Goal: Task Accomplishment & Management: Manage account settings

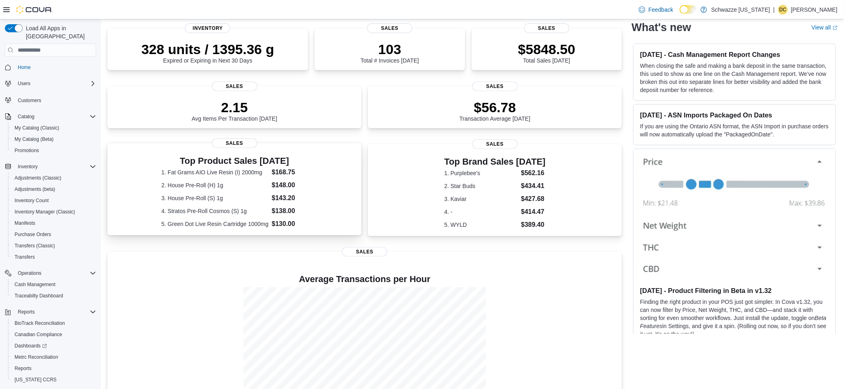
scroll to position [107, 0]
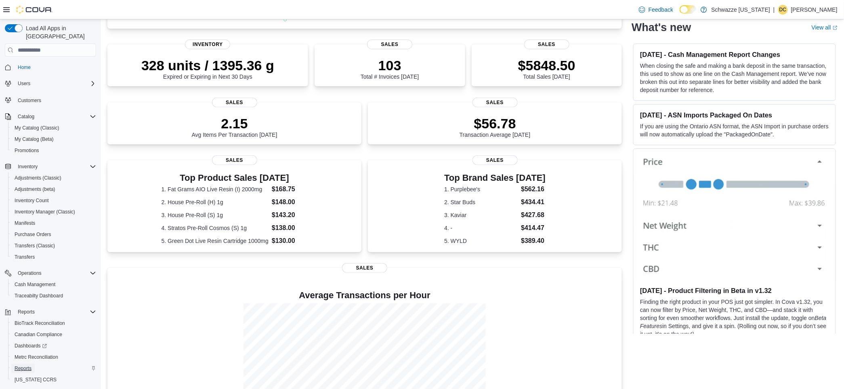
drag, startPoint x: 32, startPoint y: 308, endPoint x: 20, endPoint y: 361, distance: 54.0
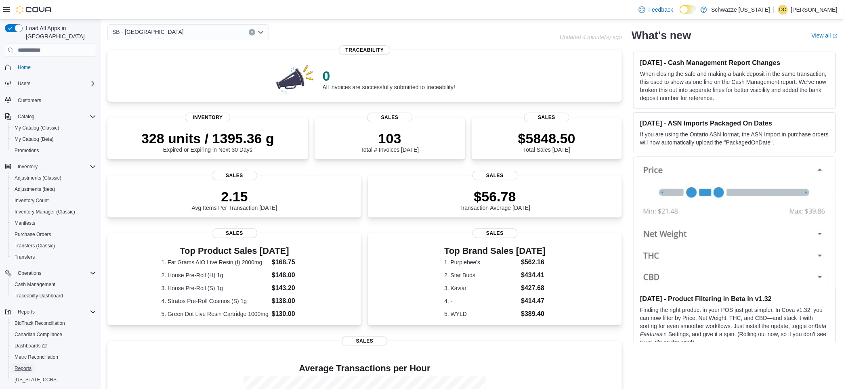
scroll to position [54, 0]
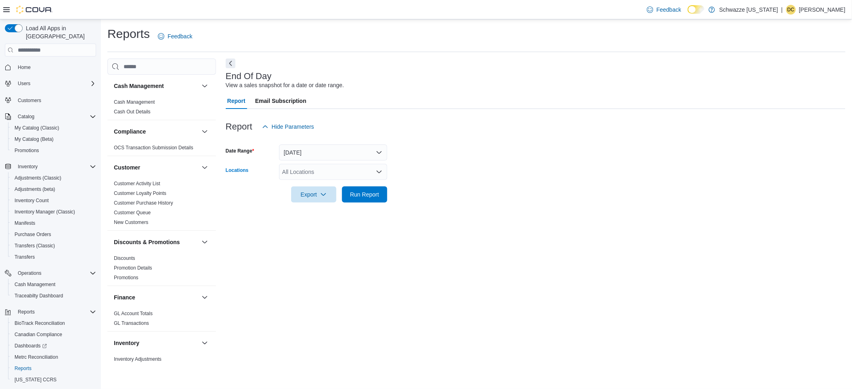
click at [301, 169] on div "All Locations" at bounding box center [333, 172] width 108 height 16
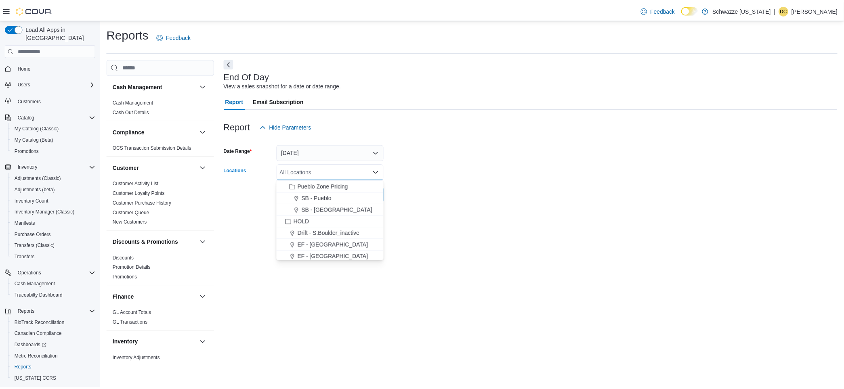
scroll to position [323, 0]
click at [325, 201] on span "SB - [GEOGRAPHIC_DATA]" at bounding box center [339, 202] width 71 height 8
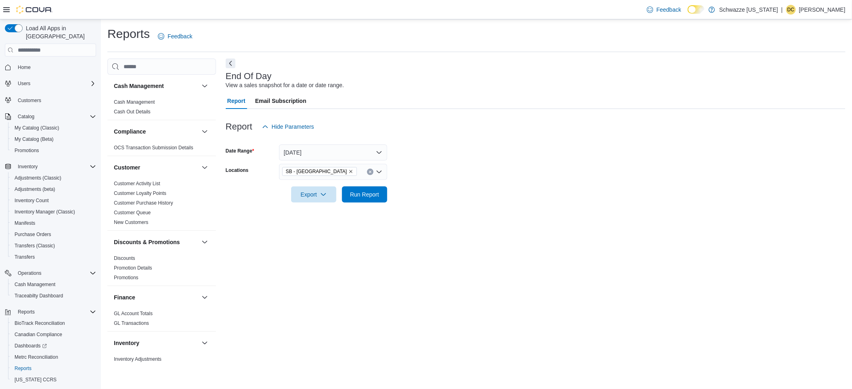
click at [447, 203] on div at bounding box center [536, 208] width 620 height 10
click at [374, 196] on span "Run Report" at bounding box center [364, 194] width 29 height 8
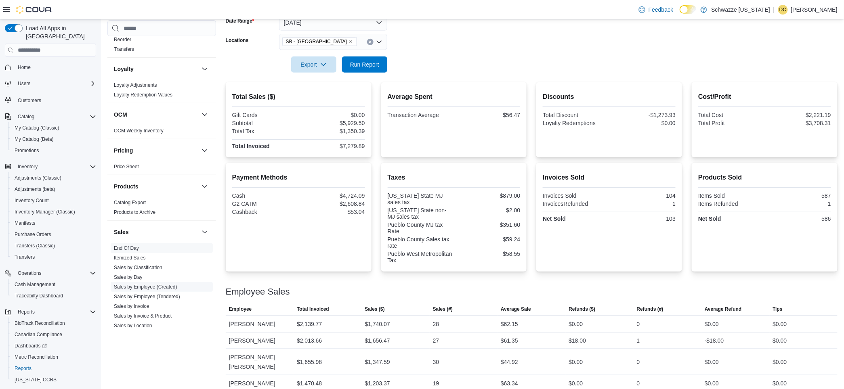
scroll to position [430, 0]
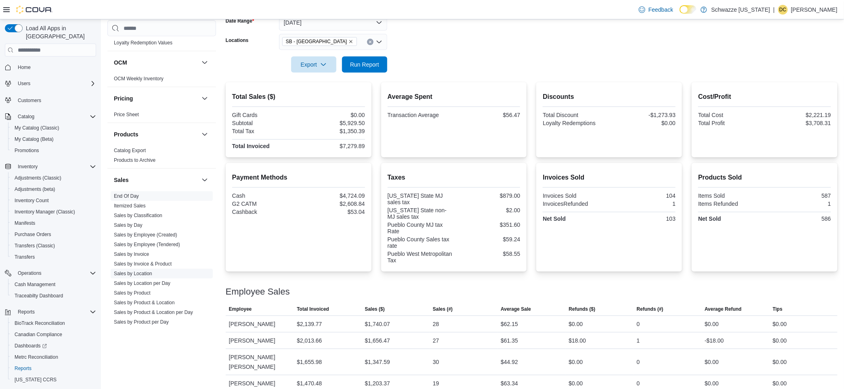
click at [132, 274] on link "Sales by Location" at bounding box center [133, 274] width 38 height 6
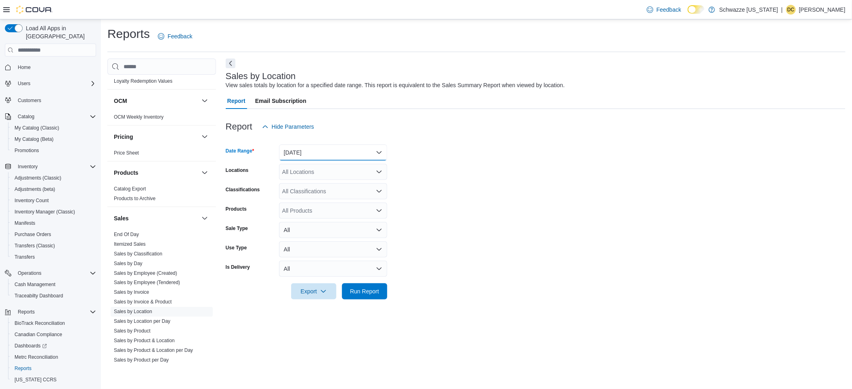
click at [318, 155] on button "[DATE]" at bounding box center [333, 153] width 108 height 16
click at [312, 182] on span "[DATE]" at bounding box center [338, 185] width 92 height 10
click at [308, 178] on div "All Locations" at bounding box center [333, 172] width 108 height 16
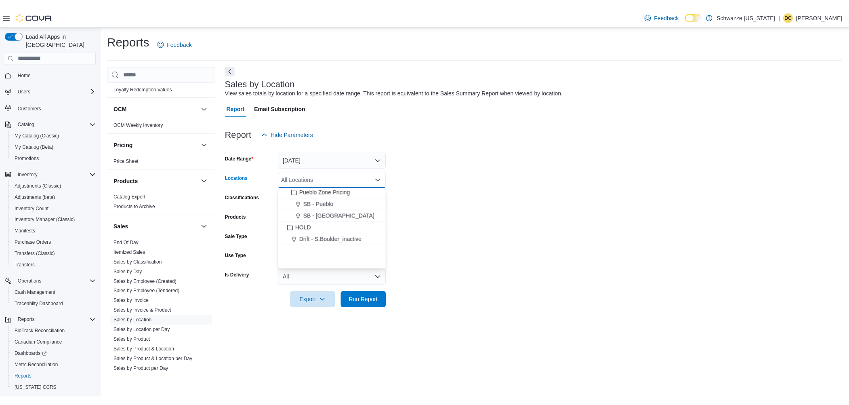
scroll to position [323, 0]
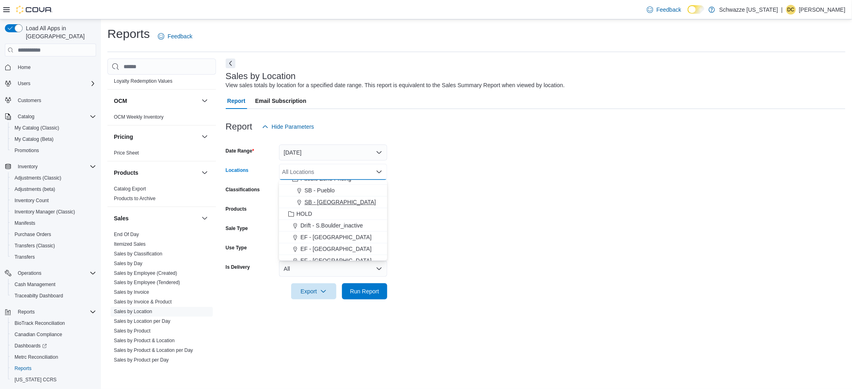
click at [325, 202] on span "SB - [GEOGRAPHIC_DATA]" at bounding box center [339, 202] width 71 height 8
click at [459, 222] on form "Date Range Today Locations SB - Pueblo West Combo box. Selected. SB - Pueblo We…" at bounding box center [536, 217] width 620 height 165
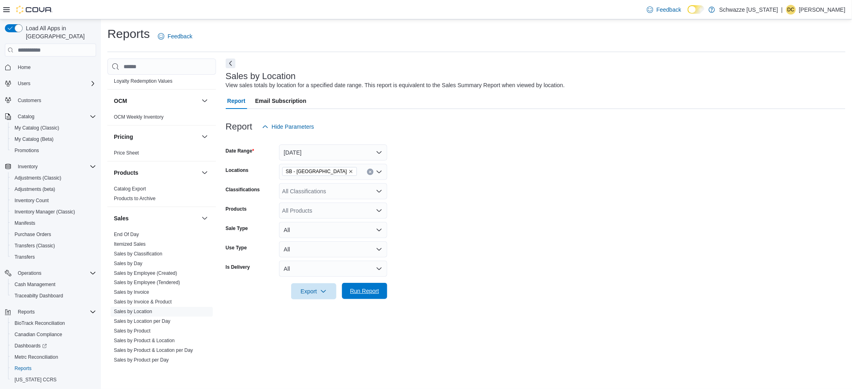
click at [360, 298] on span "Run Report" at bounding box center [365, 291] width 36 height 16
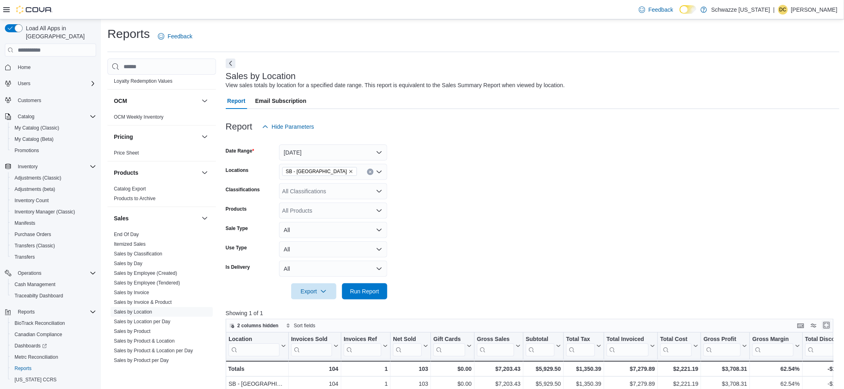
drag, startPoint x: 829, startPoint y: 326, endPoint x: 743, endPoint y: 319, distance: 86.3
click at [829, 326] on button "Enter fullscreen" at bounding box center [827, 326] width 10 height 10
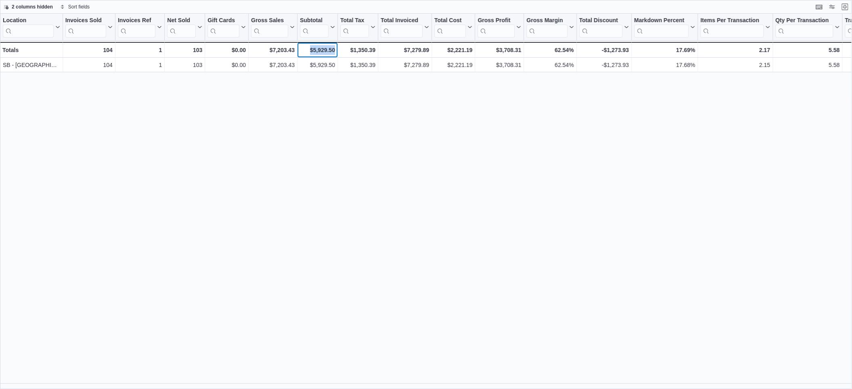
drag, startPoint x: 310, startPoint y: 49, endPoint x: 336, endPoint y: 52, distance: 26.0
click at [336, 52] on div "$5,929.50 - Subtotal, column 7, row 2" at bounding box center [318, 50] width 40 height 16
drag, startPoint x: 336, startPoint y: 52, endPoint x: 454, endPoint y: 159, distance: 158.6
click at [454, 159] on div "Location Click to view column header actions Invoices Sold Click to view column…" at bounding box center [426, 201] width 852 height 375
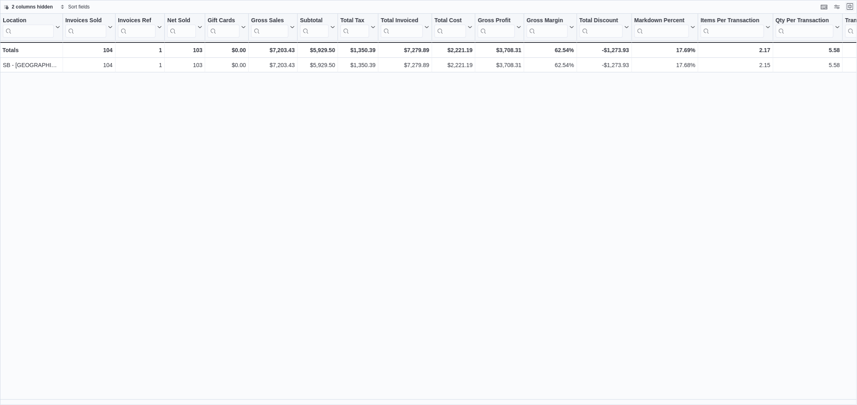
click at [849, 8] on button "Exit fullscreen" at bounding box center [850, 7] width 10 height 10
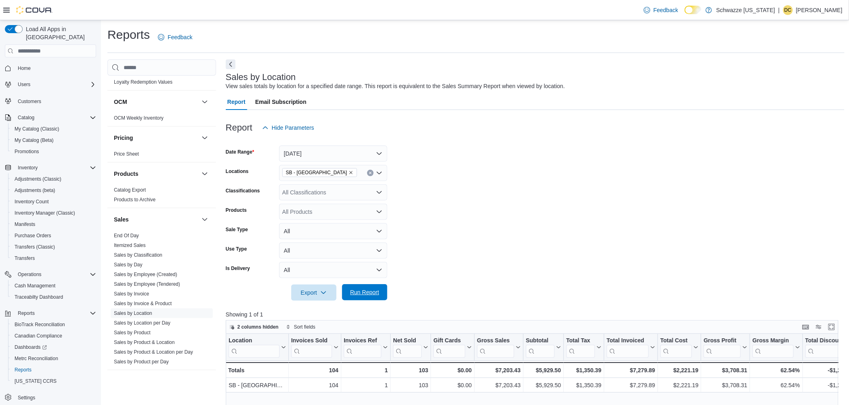
click at [354, 288] on span "Run Report" at bounding box center [364, 292] width 29 height 8
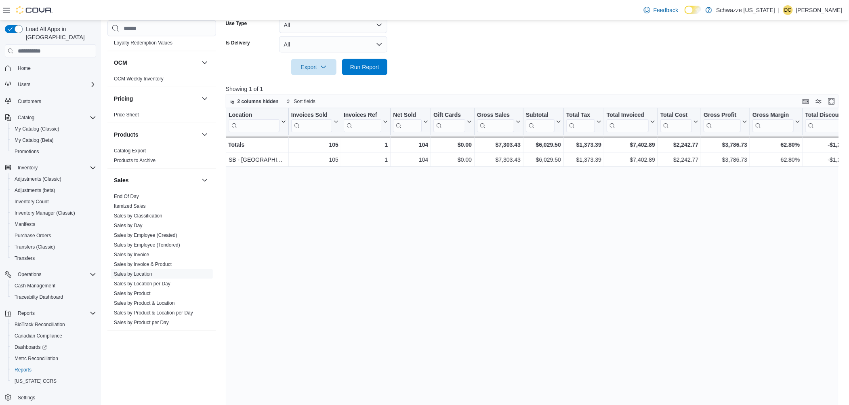
scroll to position [191, 0]
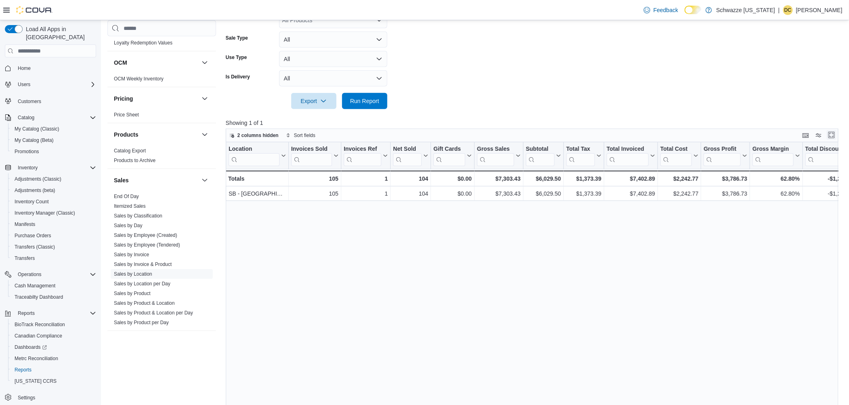
click at [836, 131] on button "Enter fullscreen" at bounding box center [831, 135] width 10 height 10
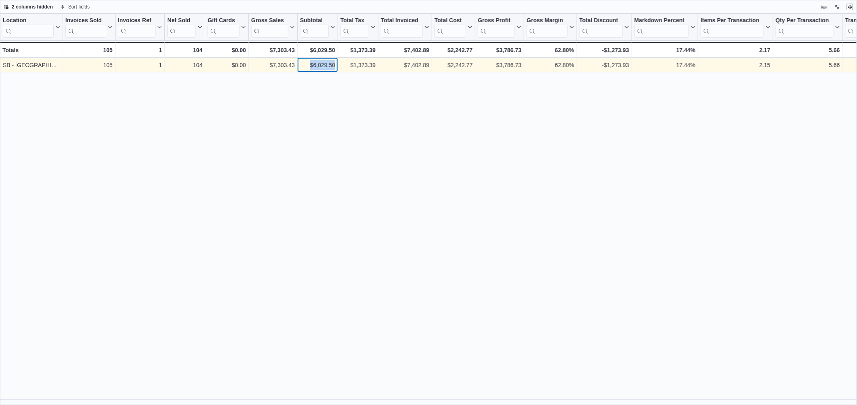
drag, startPoint x: 308, startPoint y: 65, endPoint x: 336, endPoint y: 64, distance: 28.7
click at [336, 64] on div "$6,029.50 - Subtotal, column 7, row 1" at bounding box center [318, 65] width 40 height 15
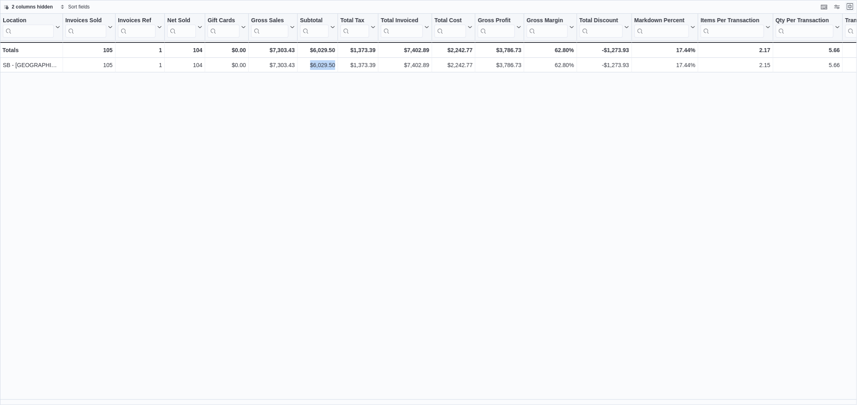
click at [848, 9] on button "Exit fullscreen" at bounding box center [850, 7] width 10 height 10
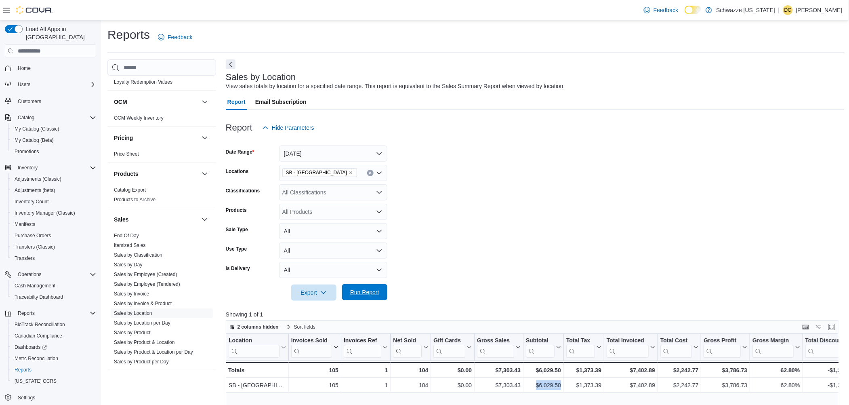
click at [374, 299] on span "Run Report" at bounding box center [365, 292] width 36 height 16
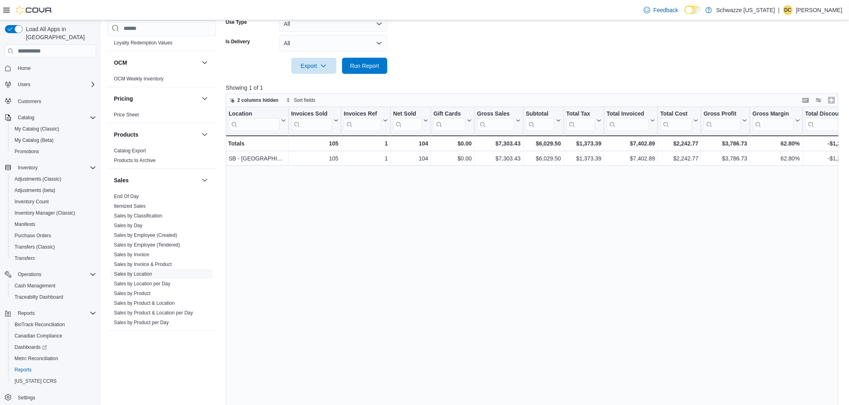
scroll to position [245, 0]
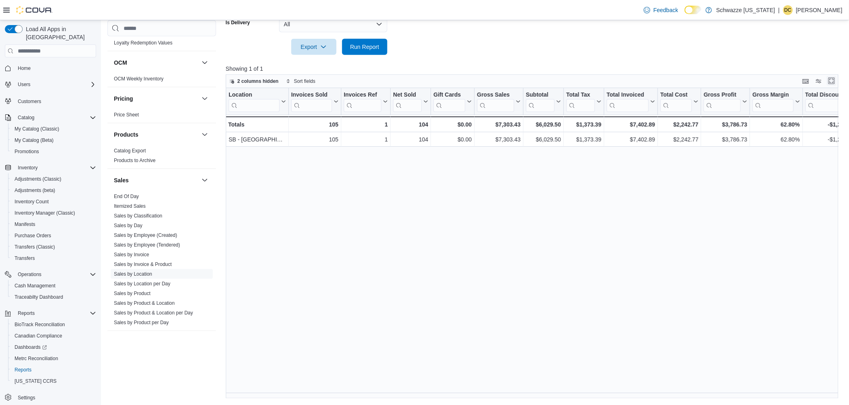
click at [836, 83] on button "Enter fullscreen" at bounding box center [831, 81] width 10 height 10
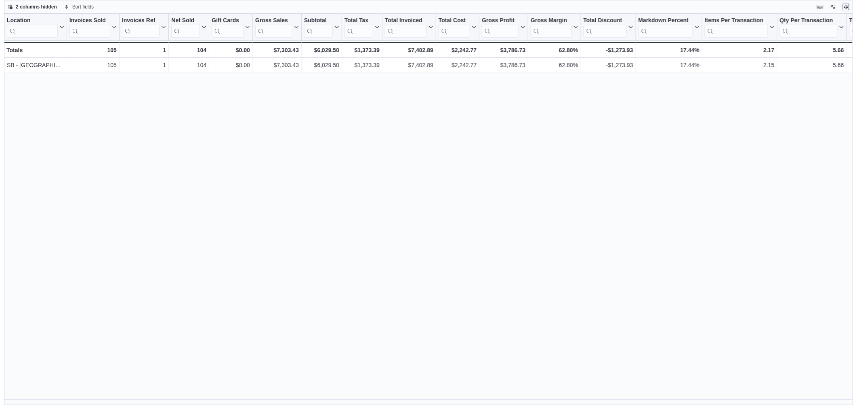
scroll to position [0, 0]
drag, startPoint x: 308, startPoint y: 49, endPoint x: 335, endPoint y: 51, distance: 27.1
click at [335, 51] on div "$6,029.50" at bounding box center [317, 50] width 35 height 10
copy div "$6,029.50"
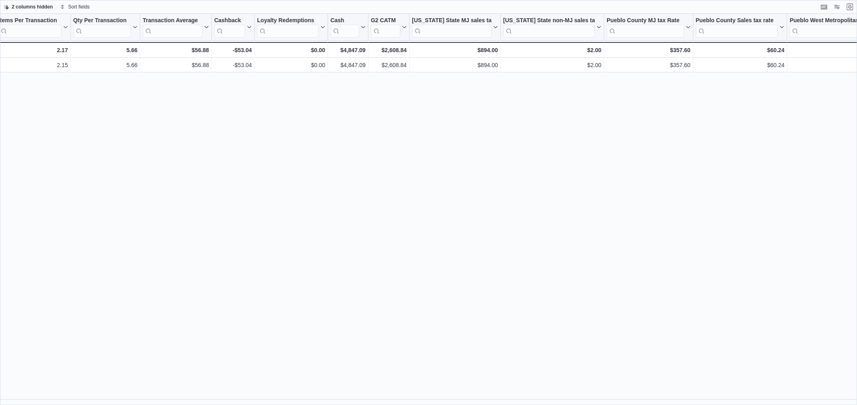
scroll to position [0, 769]
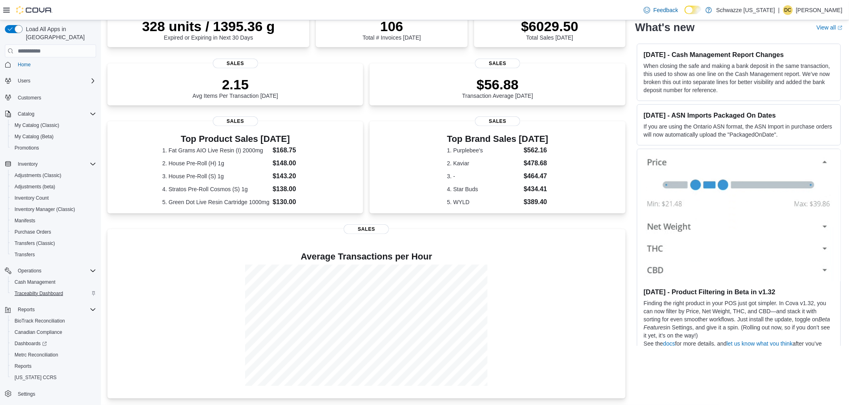
scroll to position [5, 0]
click at [25, 361] on span "Reports" at bounding box center [23, 364] width 17 height 6
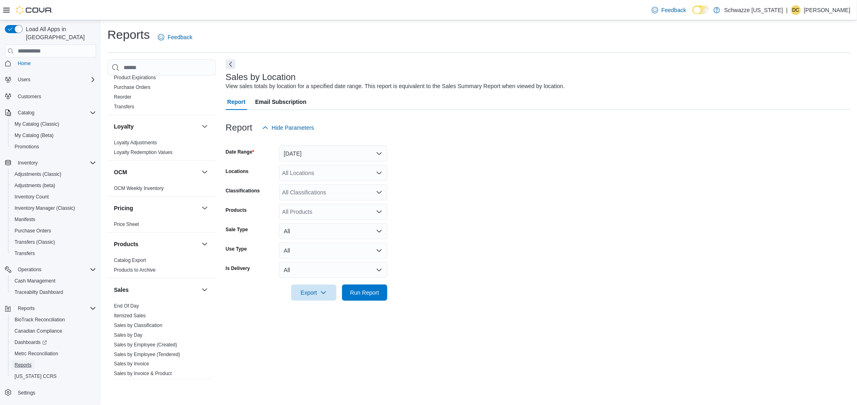
scroll to position [430, 0]
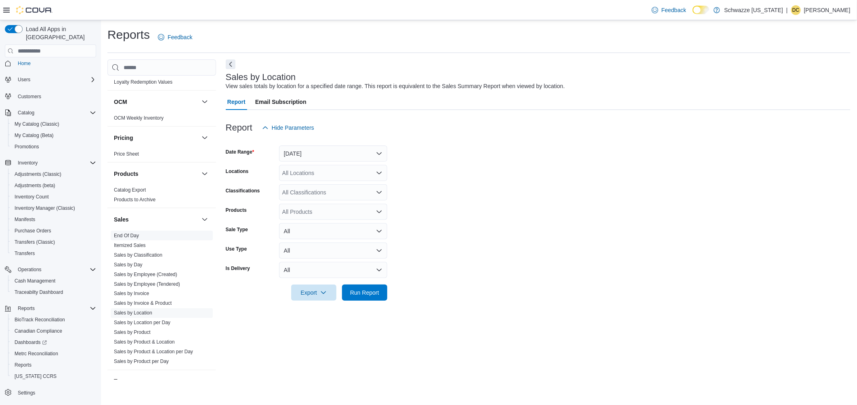
click at [127, 238] on link "End Of Day" at bounding box center [126, 236] width 25 height 6
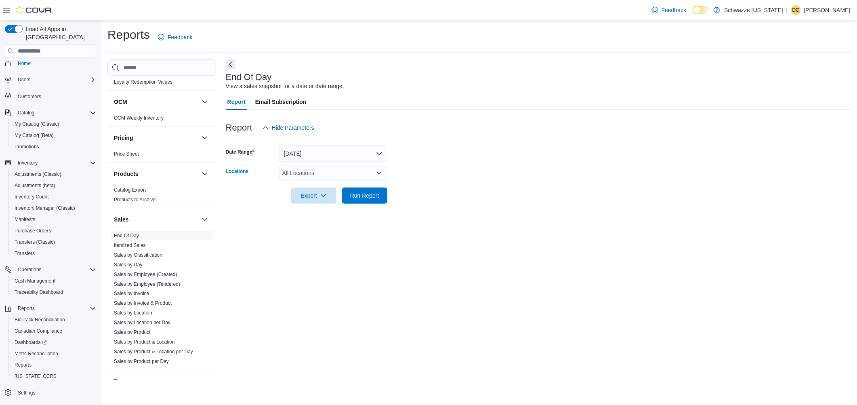
click at [336, 170] on div "All Locations" at bounding box center [333, 173] width 108 height 16
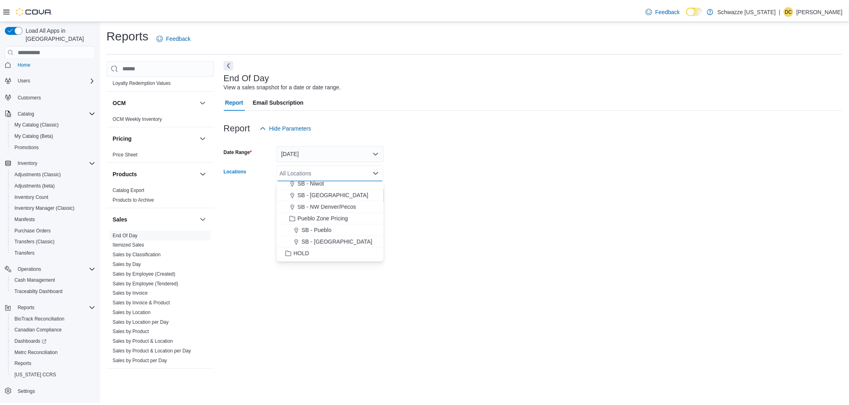
scroll to position [280, 0]
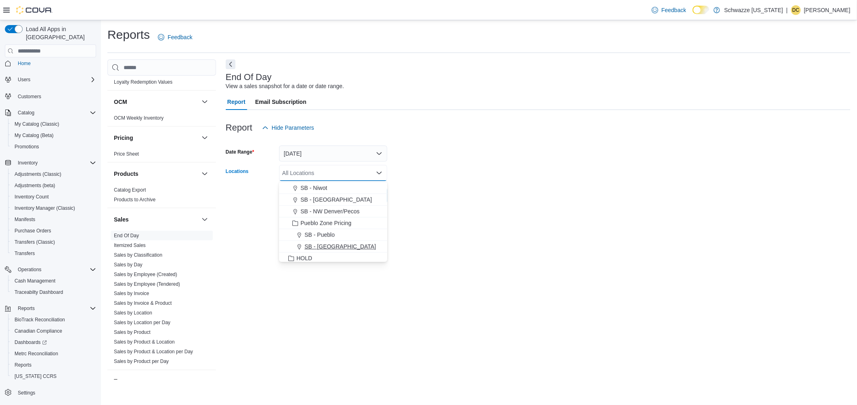
click at [335, 247] on span "SB - [GEOGRAPHIC_DATA]" at bounding box center [339, 246] width 71 height 8
drag, startPoint x: 412, startPoint y: 234, endPoint x: 393, endPoint y: 230, distance: 19.0
click at [412, 233] on div "End Of Day View a sales snapshot for a date or date range. Report Email Subscri…" at bounding box center [538, 219] width 625 height 320
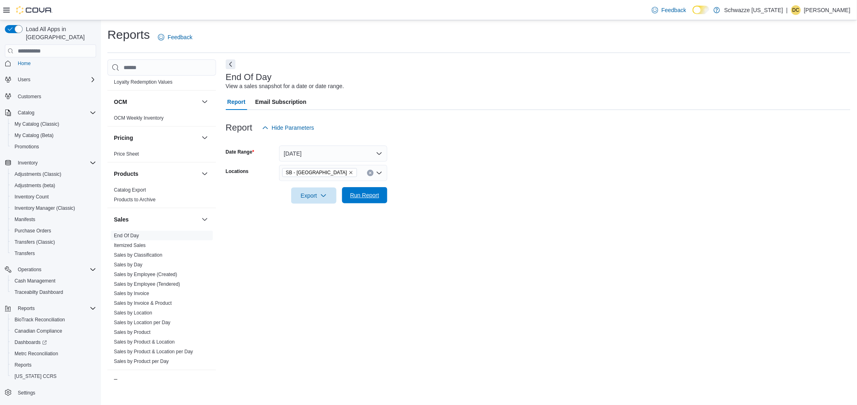
click at [360, 199] on span "Run Report" at bounding box center [365, 195] width 36 height 16
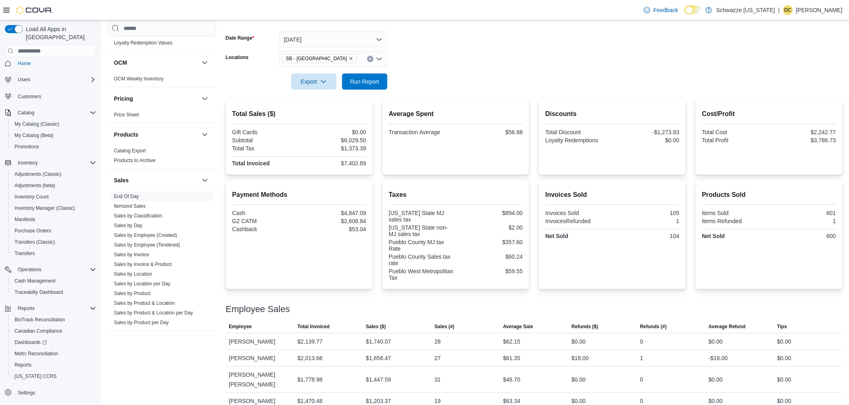
scroll to position [115, 0]
click at [367, 78] on span "Run Report" at bounding box center [364, 79] width 29 height 8
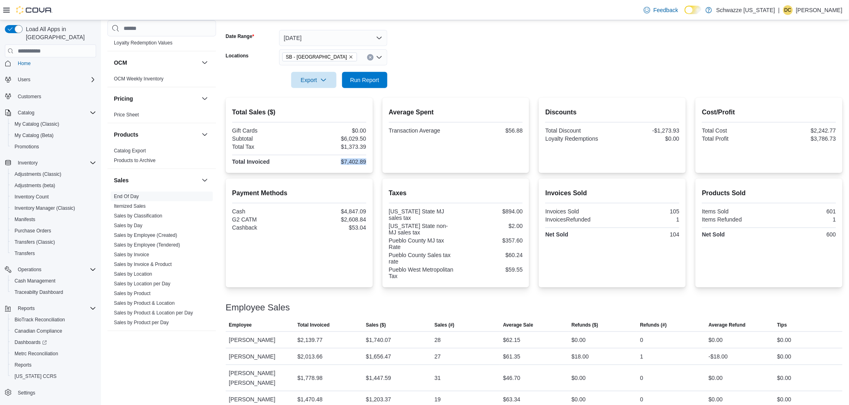
drag, startPoint x: 340, startPoint y: 161, endPoint x: 369, endPoint y: 160, distance: 29.1
click at [369, 160] on div "Total Sales ($) Gift Cards $0.00 Subtotal $6,029.50 Total Tax $1,373.39 Total I…" at bounding box center [299, 135] width 147 height 75
copy div "$7,402.89"
drag, startPoint x: 341, startPoint y: 220, endPoint x: 372, endPoint y: 222, distance: 30.7
click at [372, 222] on div "Payment Methods Cash $4,847.09 G2 CATM $2,608.84 Cashback $53.04" at bounding box center [299, 232] width 147 height 109
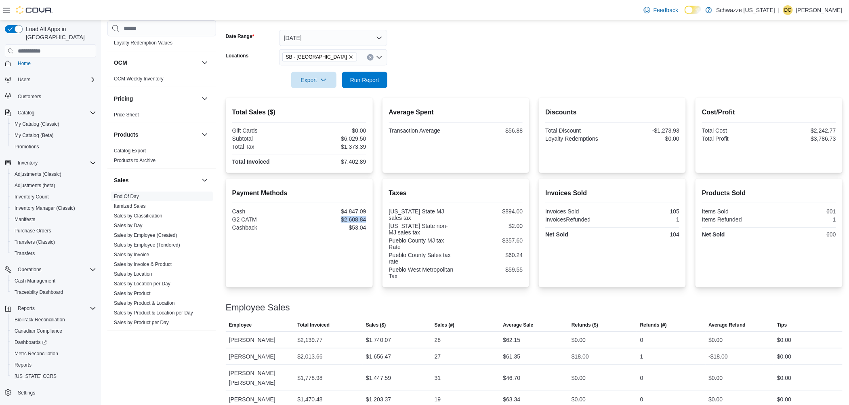
drag, startPoint x: 372, startPoint y: 222, endPoint x: 357, endPoint y: 217, distance: 15.7
copy div "$2,608.84"
drag, startPoint x: 342, startPoint y: 210, endPoint x: 370, endPoint y: 210, distance: 28.3
click at [370, 210] on div "Payment Methods Cash $4,847.09 G2 CATM $2,608.84 Cashback $53.04" at bounding box center [299, 232] width 147 height 109
drag, startPoint x: 370, startPoint y: 210, endPoint x: 361, endPoint y: 210, distance: 8.9
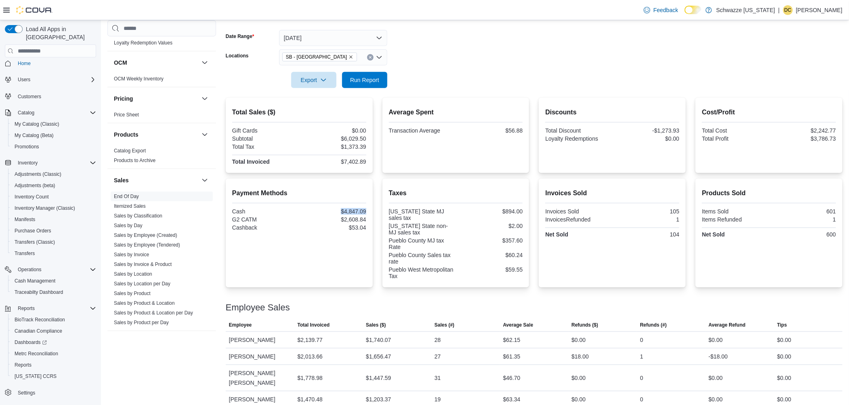
copy div "$4,847.09"
drag, startPoint x: 341, startPoint y: 218, endPoint x: 370, endPoint y: 218, distance: 29.1
click at [370, 218] on div "Payment Methods Cash $4,847.09 G2 CATM $2,608.84 Cashback $53.04" at bounding box center [299, 232] width 147 height 109
drag, startPoint x: 370, startPoint y: 218, endPoint x: 355, endPoint y: 218, distance: 14.5
copy div "$2,608.84"
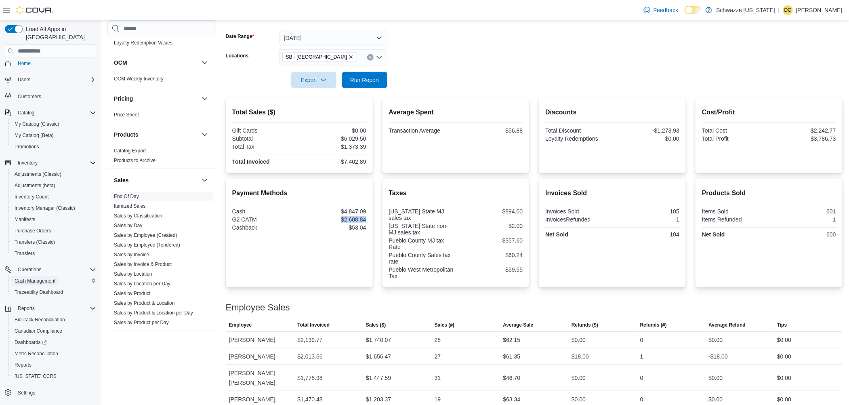
click at [31, 277] on span "Cash Management" at bounding box center [35, 280] width 41 height 6
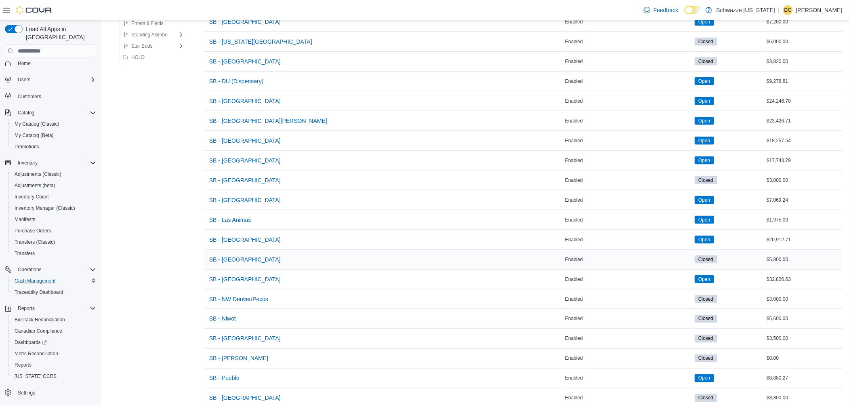
scroll to position [379, 0]
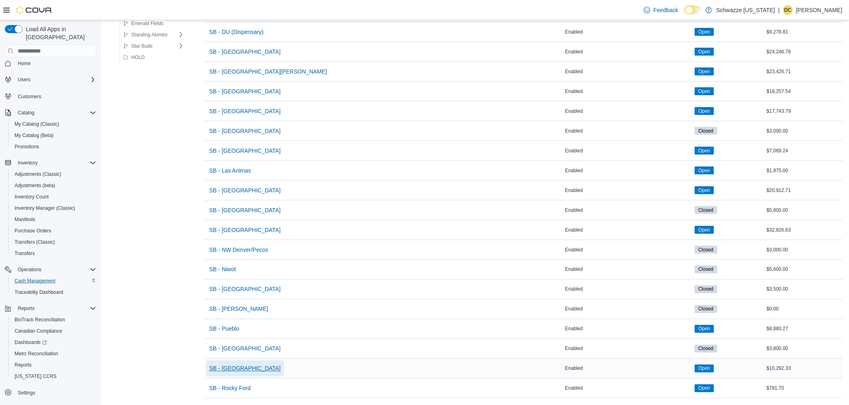
click at [238, 364] on span "SB - [GEOGRAPHIC_DATA]" at bounding box center [244, 368] width 71 height 8
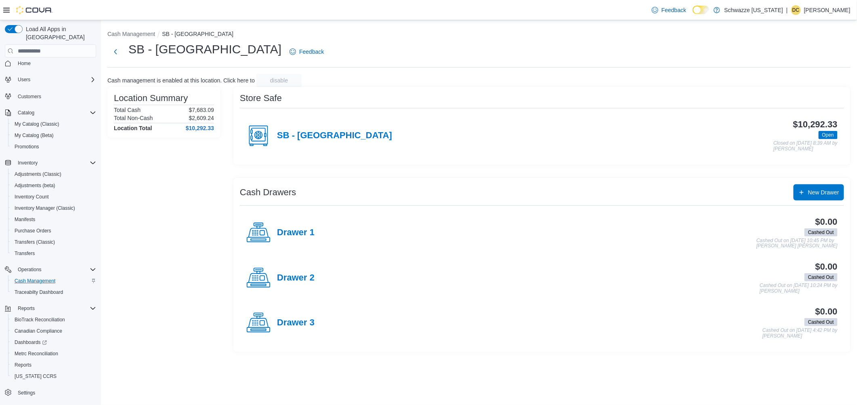
click at [323, 136] on h4 "SB - [GEOGRAPHIC_DATA]" at bounding box center [334, 135] width 115 height 10
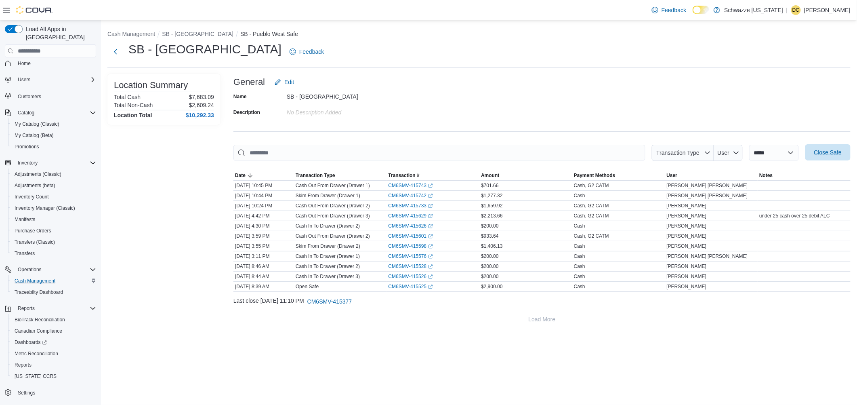
click at [824, 153] on span "Close Safe" at bounding box center [827, 152] width 27 height 8
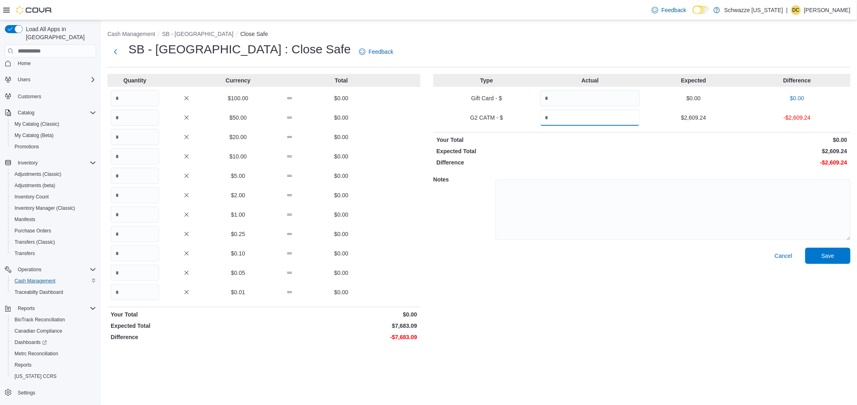
click at [575, 115] on input "Quantity" at bounding box center [590, 117] width 100 height 16
click at [130, 102] on input "Quantity" at bounding box center [135, 98] width 48 height 16
type input "**"
click at [126, 121] on input "Quantity" at bounding box center [135, 117] width 48 height 16
click at [131, 141] on input "Quantity" at bounding box center [135, 137] width 48 height 16
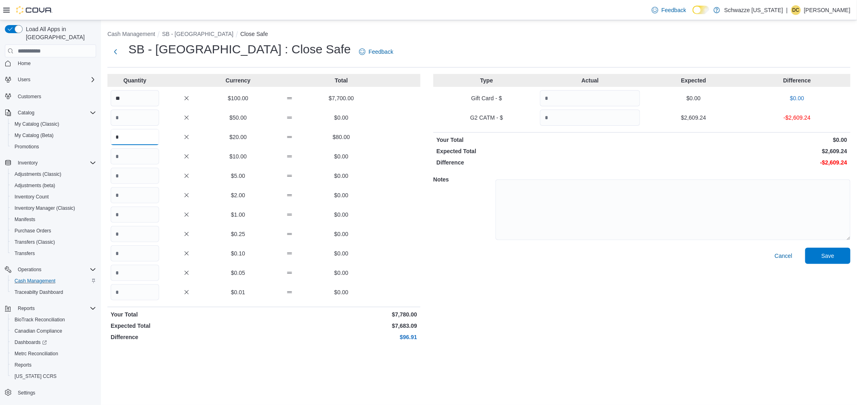
type input "*"
click at [128, 178] on input "Quantity" at bounding box center [135, 176] width 48 height 16
type input "*"
click at [131, 212] on input "Quantity" at bounding box center [135, 214] width 48 height 16
type input "*"
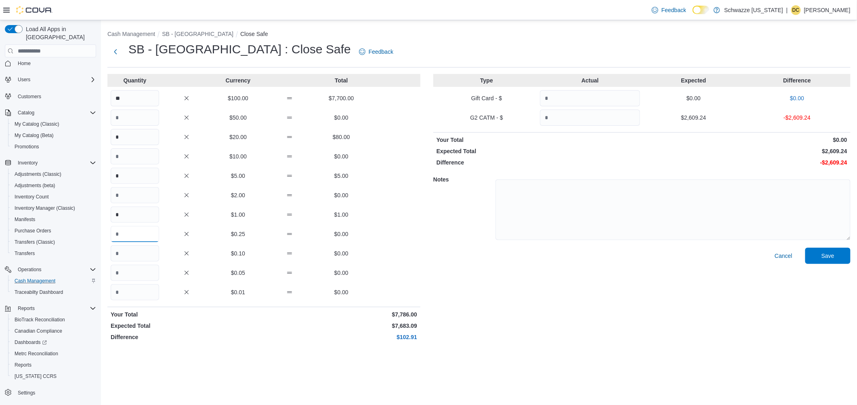
click at [132, 237] on input "Quantity" at bounding box center [135, 234] width 48 height 16
type input "*"
click at [133, 289] on input "Quantity" at bounding box center [135, 292] width 48 height 16
type input "*"
click at [270, 347] on div "Cash Management SB - [GEOGRAPHIC_DATA] Safe SB - [GEOGRAPHIC_DATA] : Close Safe…" at bounding box center [479, 185] width 756 height 330
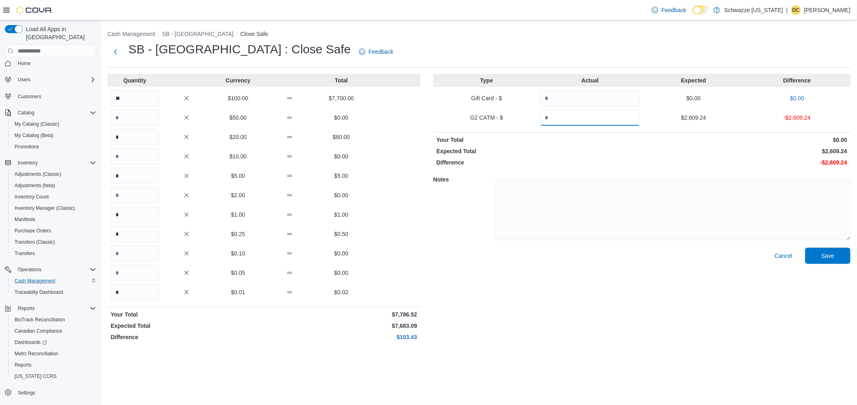
click at [552, 112] on input "Quantity" at bounding box center [590, 117] width 100 height 16
click at [553, 114] on input "Quantity" at bounding box center [590, 117] width 100 height 16
click at [134, 98] on input "**" at bounding box center [135, 98] width 48 height 16
type input "**"
click at [575, 115] on input "Quantity" at bounding box center [590, 117] width 100 height 16
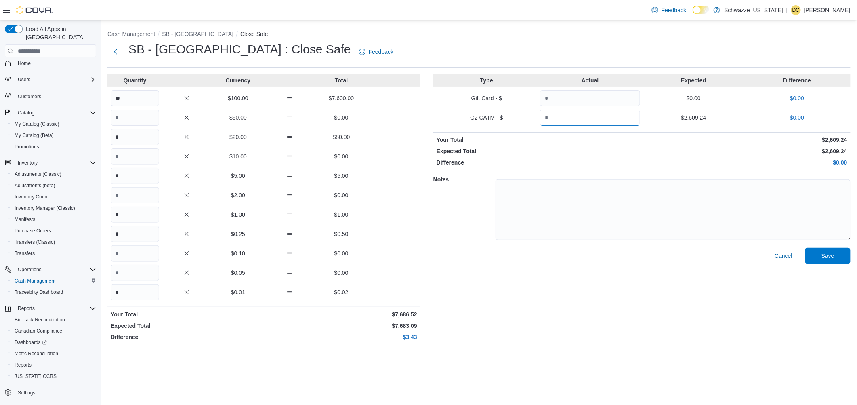
type input "*******"
click at [548, 321] on div "Cancel Save" at bounding box center [641, 295] width 417 height 96
click at [832, 257] on span "Save" at bounding box center [827, 255] width 13 height 8
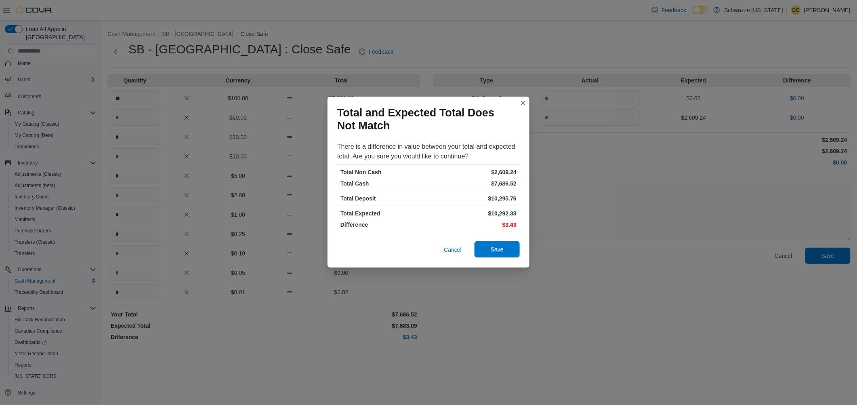
click at [507, 249] on span "Save" at bounding box center [497, 249] width 36 height 16
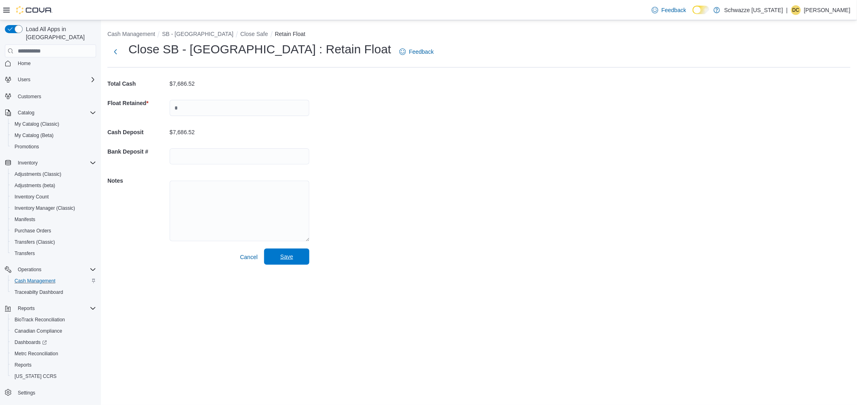
click at [284, 254] on span "Save" at bounding box center [286, 256] width 13 height 8
